Goal: Task Accomplishment & Management: Complete application form

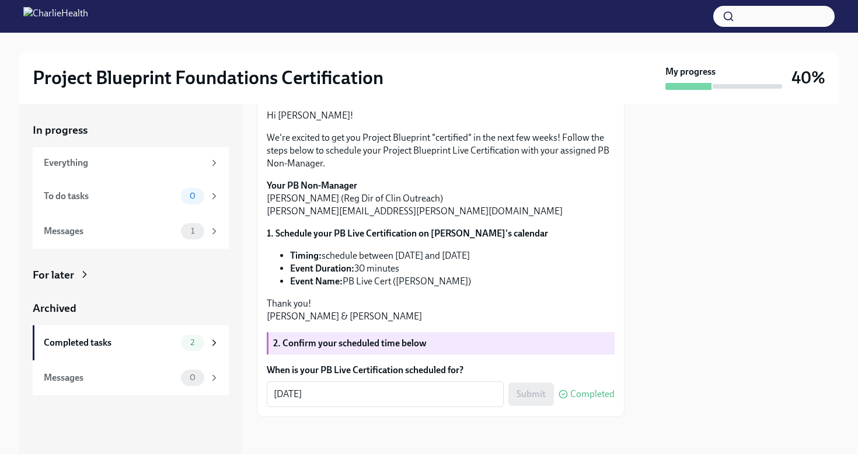
scroll to position [126, 0]
click at [197, 227] on span "1" at bounding box center [193, 231] width 18 height 9
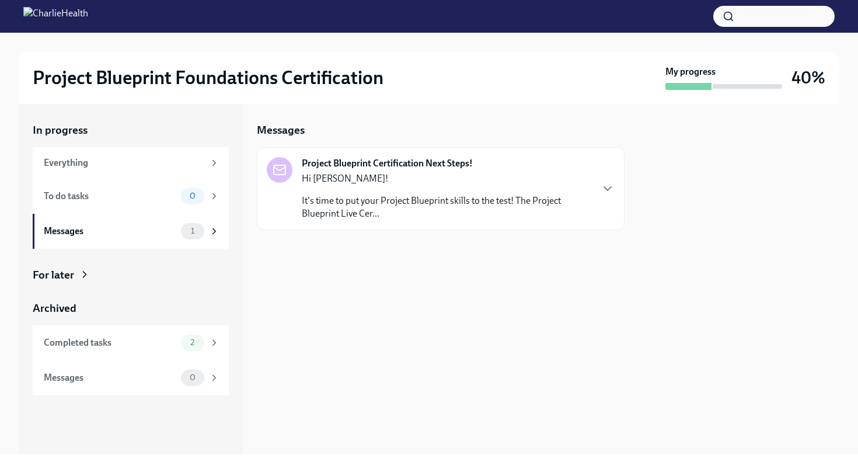
click at [346, 219] on p "It's time to put your Project Blueprint skills to the test! The Project Bluepri…" at bounding box center [447, 207] width 290 height 26
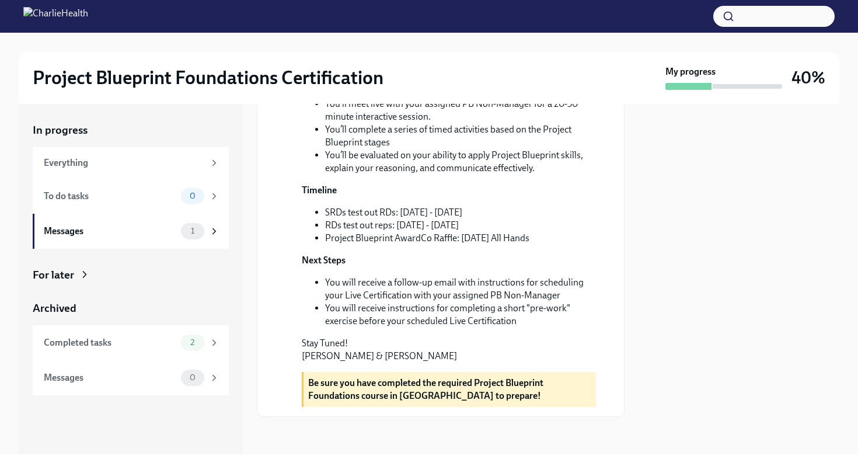
scroll to position [322, 0]
click at [120, 194] on div "To do tasks" at bounding box center [110, 196] width 133 height 13
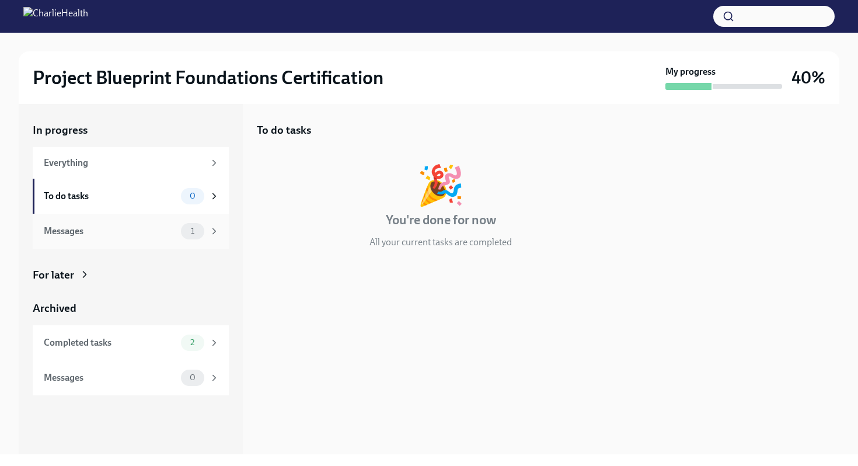
click at [119, 225] on div "Messages" at bounding box center [110, 231] width 133 height 13
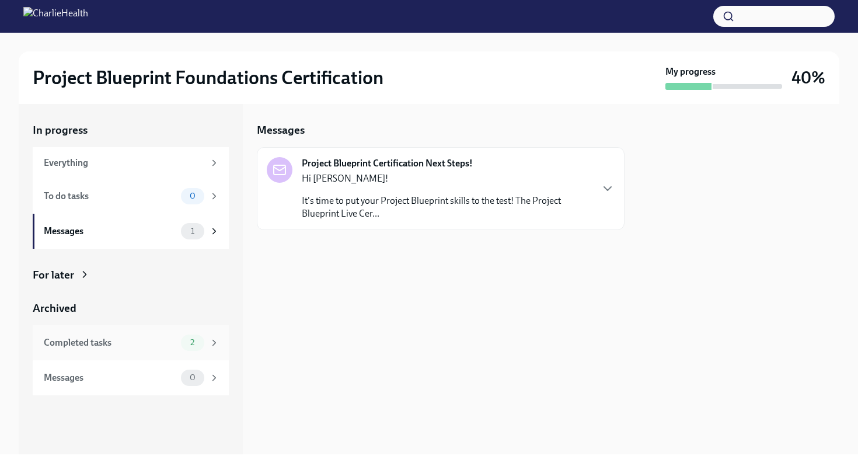
click at [134, 340] on div "Completed tasks" at bounding box center [110, 342] width 133 height 13
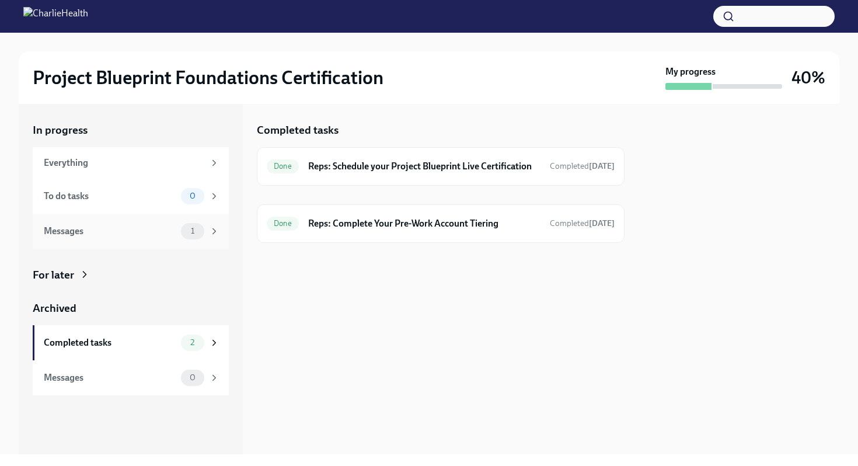
click at [196, 229] on span "1" at bounding box center [193, 231] width 18 height 9
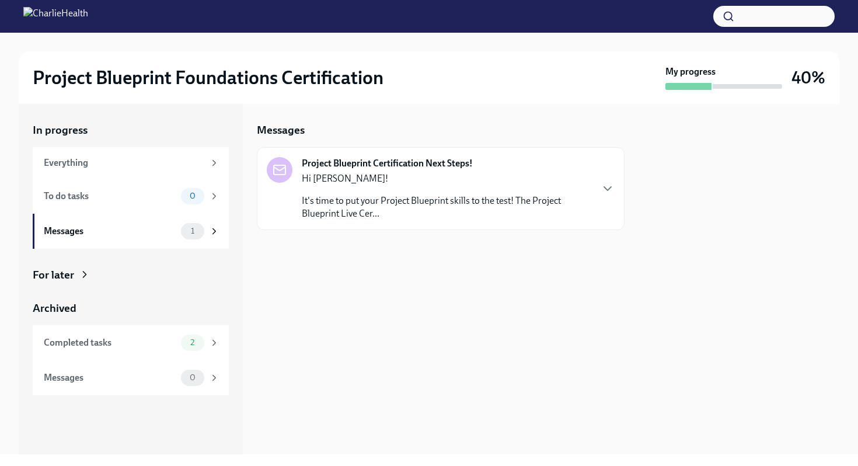
click at [478, 204] on p "It's time to put your Project Blueprint skills to the test! The Project Bluepri…" at bounding box center [447, 207] width 290 height 26
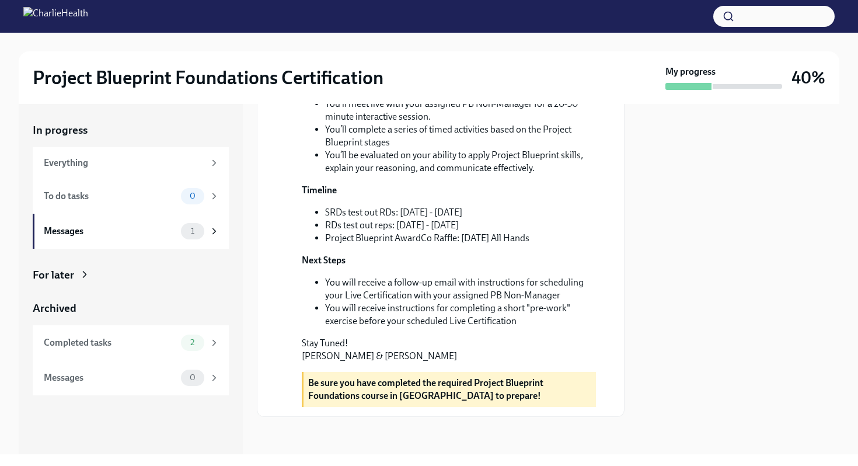
scroll to position [322, 0]
click at [427, 394] on strong "Be sure you have completed the required Project Blueprint Foundations course in…" at bounding box center [425, 389] width 235 height 24
click at [393, 307] on li "You will receive instructions for completing a short "pre-work" exercise before…" at bounding box center [460, 315] width 271 height 26
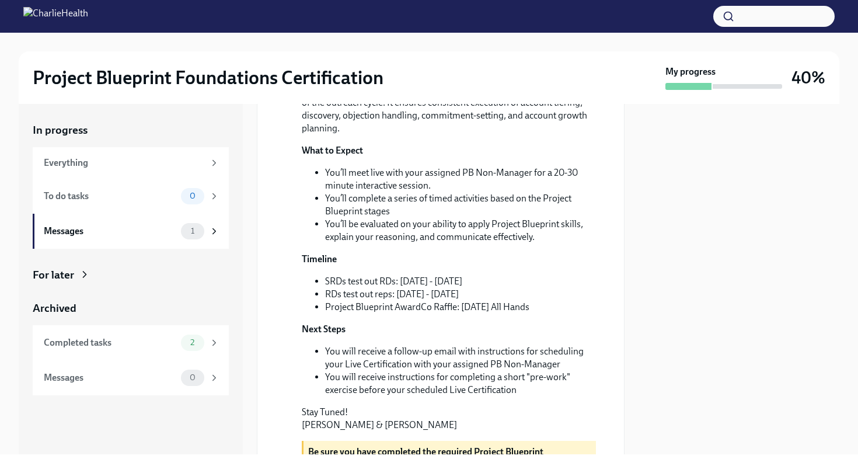
scroll to position [0, 0]
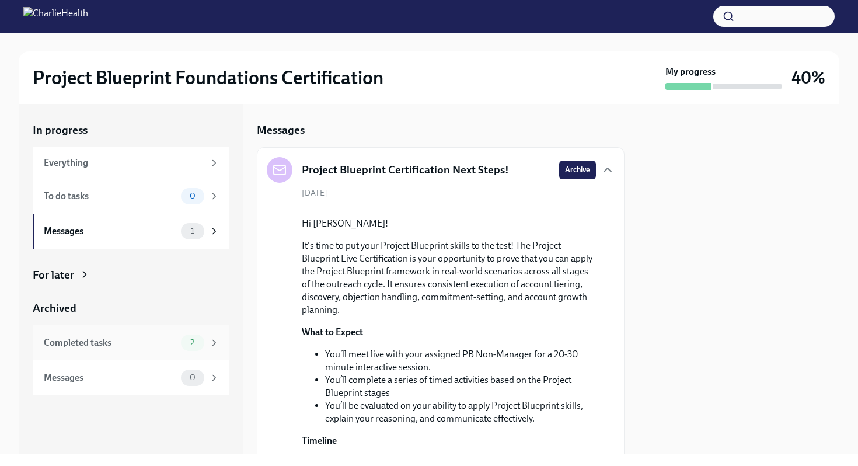
click at [151, 338] on div "Completed tasks" at bounding box center [110, 342] width 133 height 13
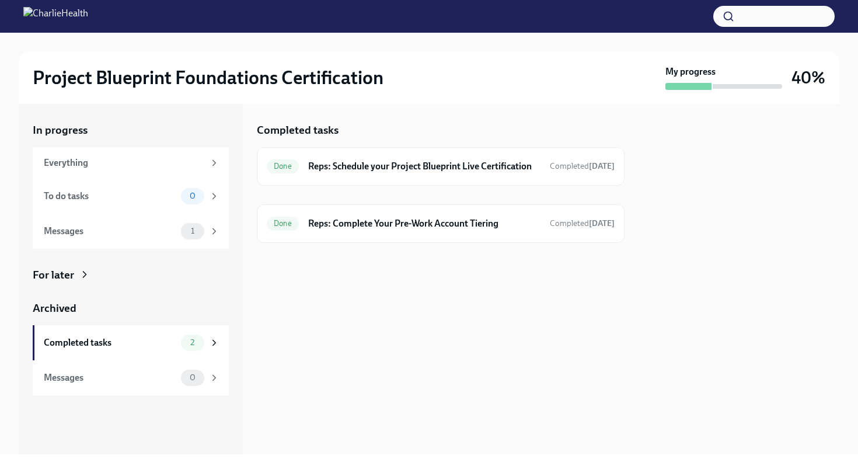
click at [81, 269] on icon at bounding box center [85, 275] width 12 height 12
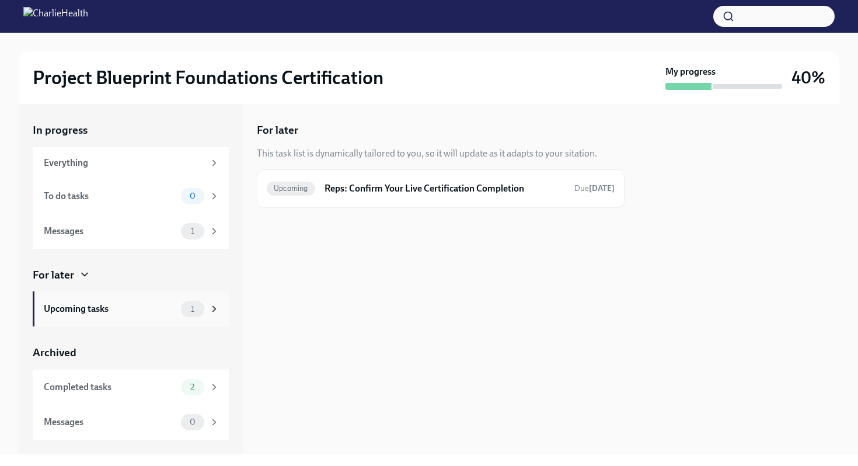
click at [93, 316] on div "Upcoming tasks 1" at bounding box center [132, 309] width 176 height 16
click at [416, 193] on h6 "Reps: Confirm Your Live Certification Completion" at bounding box center [445, 188] width 241 height 13
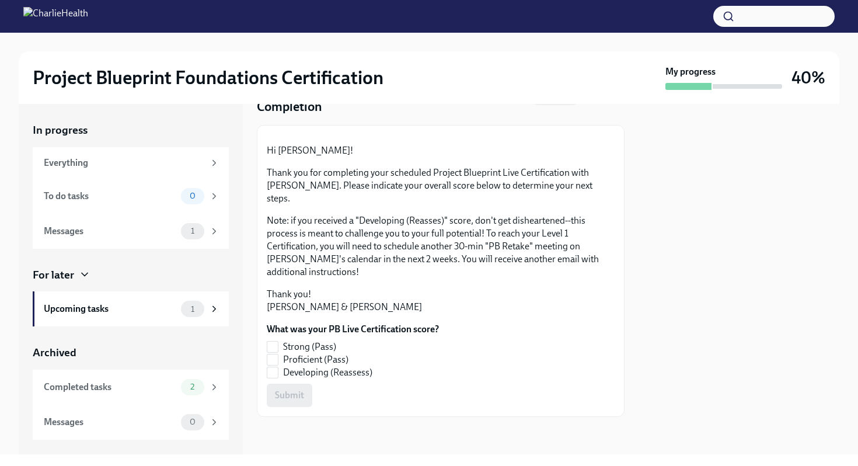
scroll to position [114, 0]
click at [82, 297] on div "Upcoming tasks 1" at bounding box center [131, 308] width 196 height 35
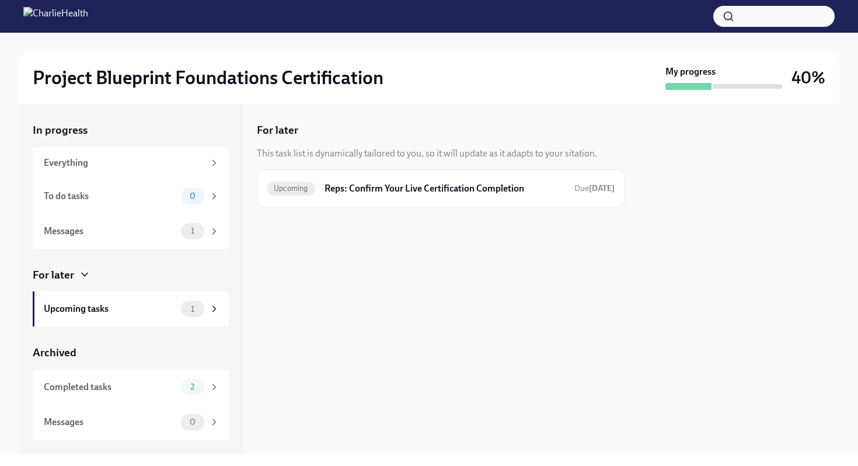
click at [76, 277] on div "For later" at bounding box center [131, 274] width 196 height 15
click at [85, 274] on icon at bounding box center [85, 274] width 6 height 3
click at [32, 270] on div "In progress Everything To do tasks 0 Messages 1 For later Upcoming tasks 1 Arch…" at bounding box center [131, 279] width 224 height 350
click at [73, 387] on div "Completed tasks" at bounding box center [110, 387] width 133 height 13
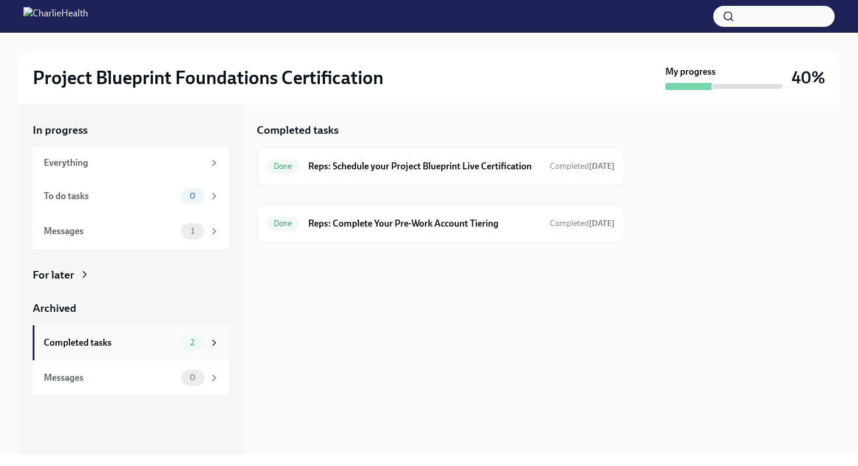
click at [106, 350] on div "Completed tasks 2" at bounding box center [132, 343] width 176 height 16
click at [206, 346] on div "2" at bounding box center [200, 343] width 39 height 16
click at [217, 343] on icon at bounding box center [214, 343] width 11 height 11
click at [399, 230] on h6 "Reps: Complete Your Pre-Work Account Tiering" at bounding box center [424, 223] width 232 height 13
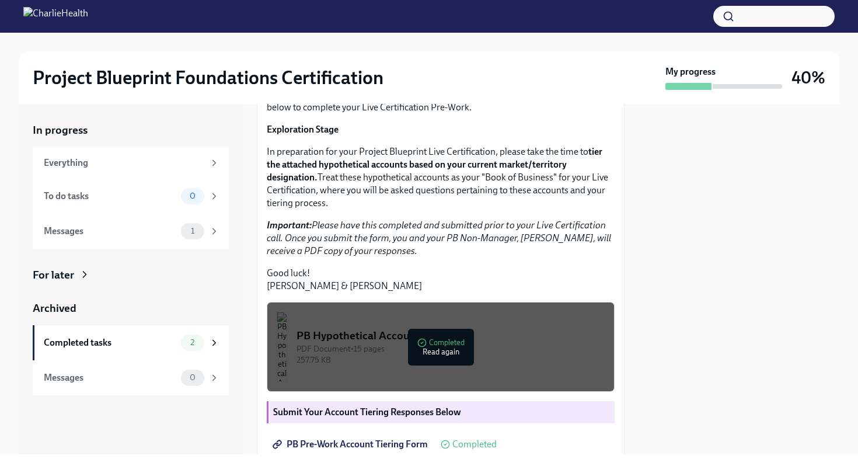
scroll to position [260, 0]
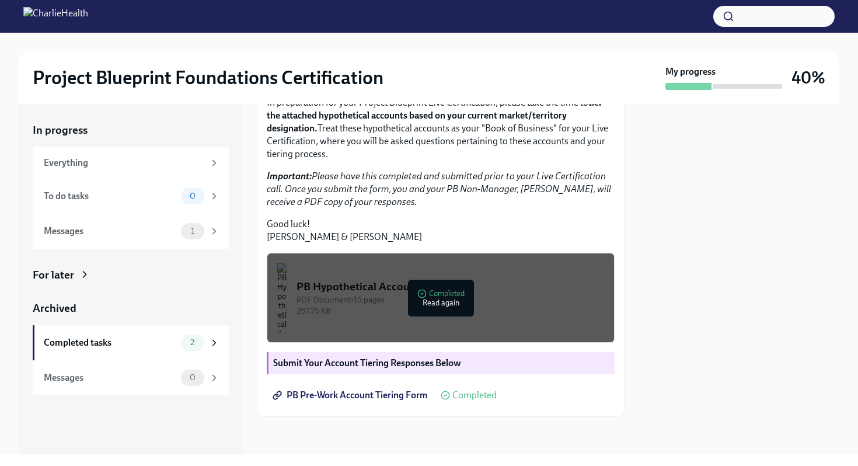
click at [287, 301] on img "button" at bounding box center [282, 298] width 11 height 70
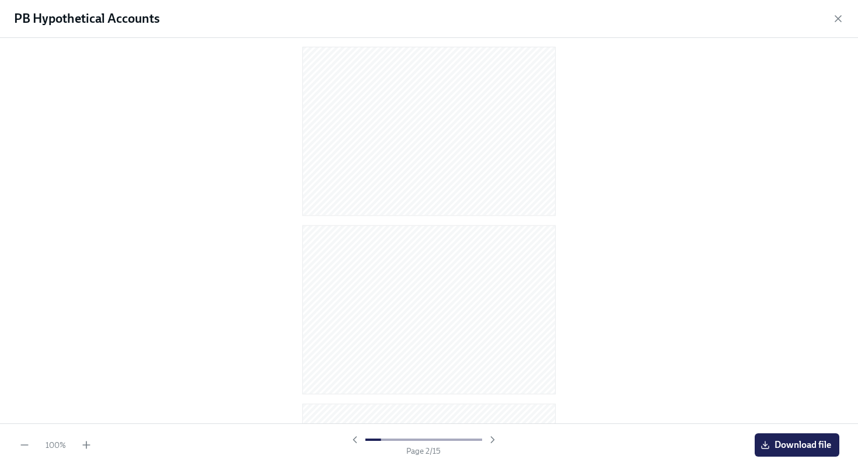
scroll to position [0, 0]
